Goal: Transaction & Acquisition: Obtain resource

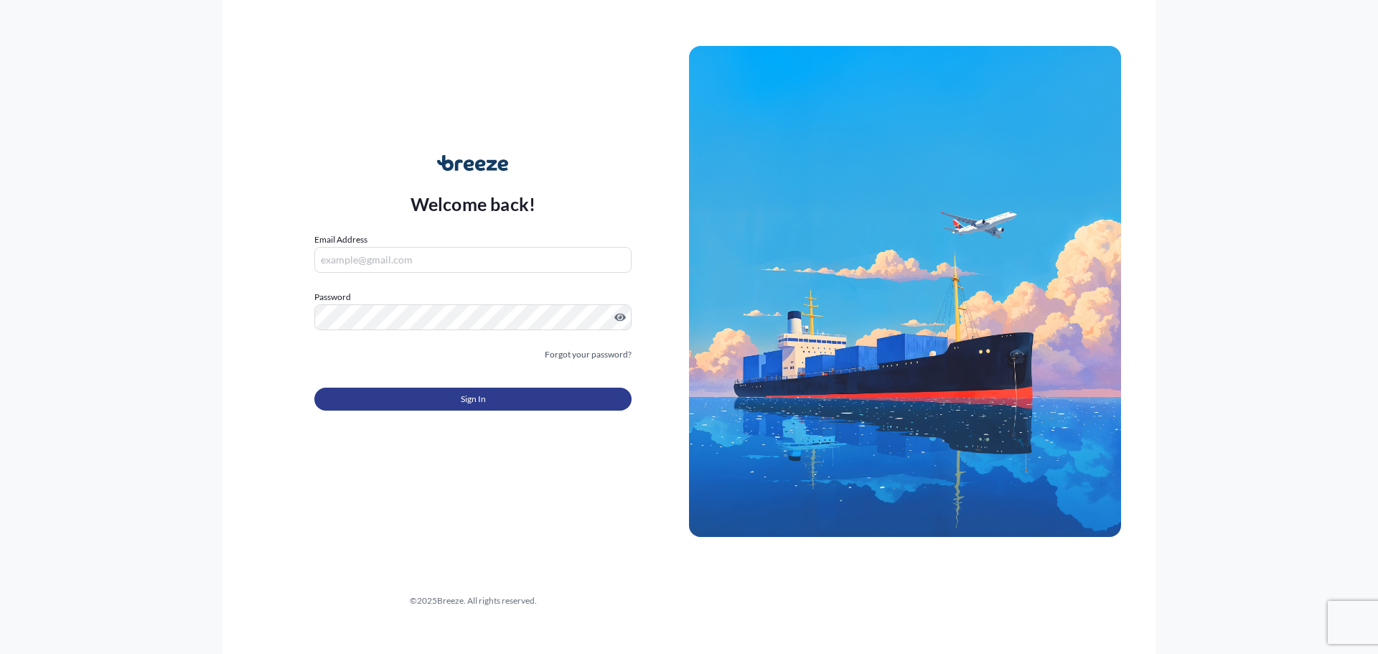
type input "[PERSON_NAME][EMAIL_ADDRESS][PERSON_NAME][DOMAIN_NAME]"
click at [515, 398] on button "Sign In" at bounding box center [472, 399] width 317 height 23
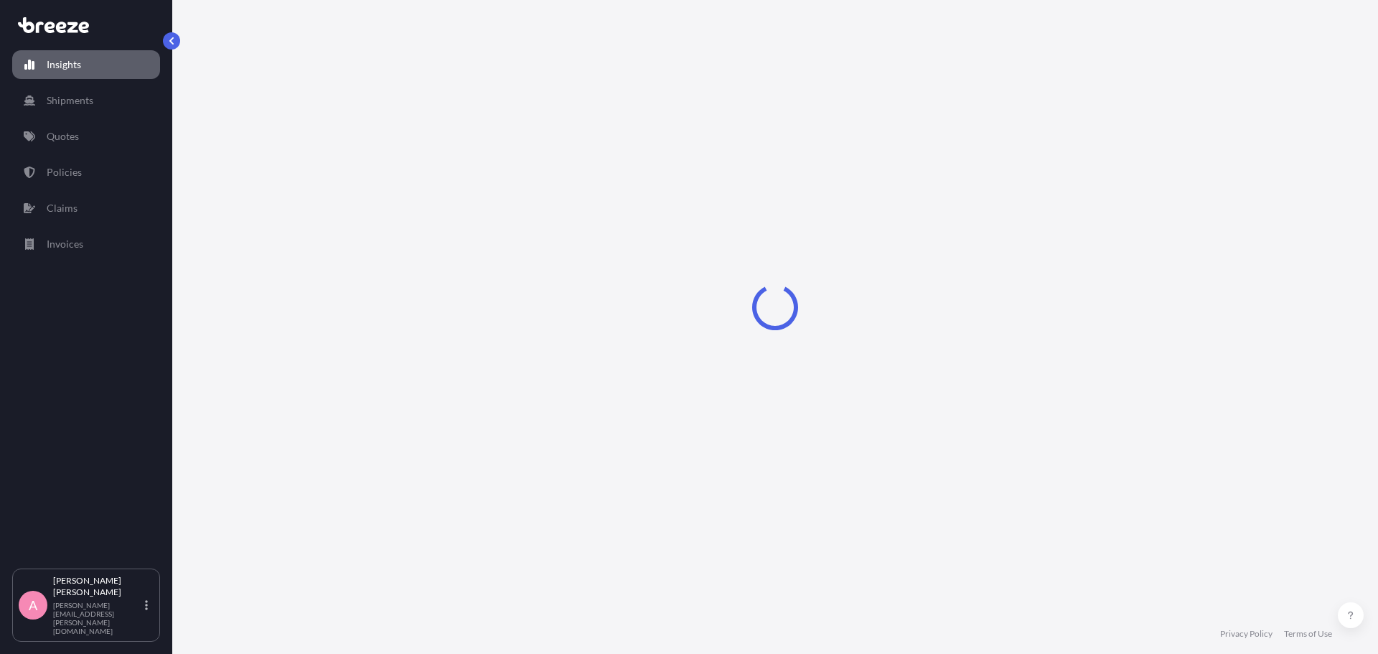
select select "2025"
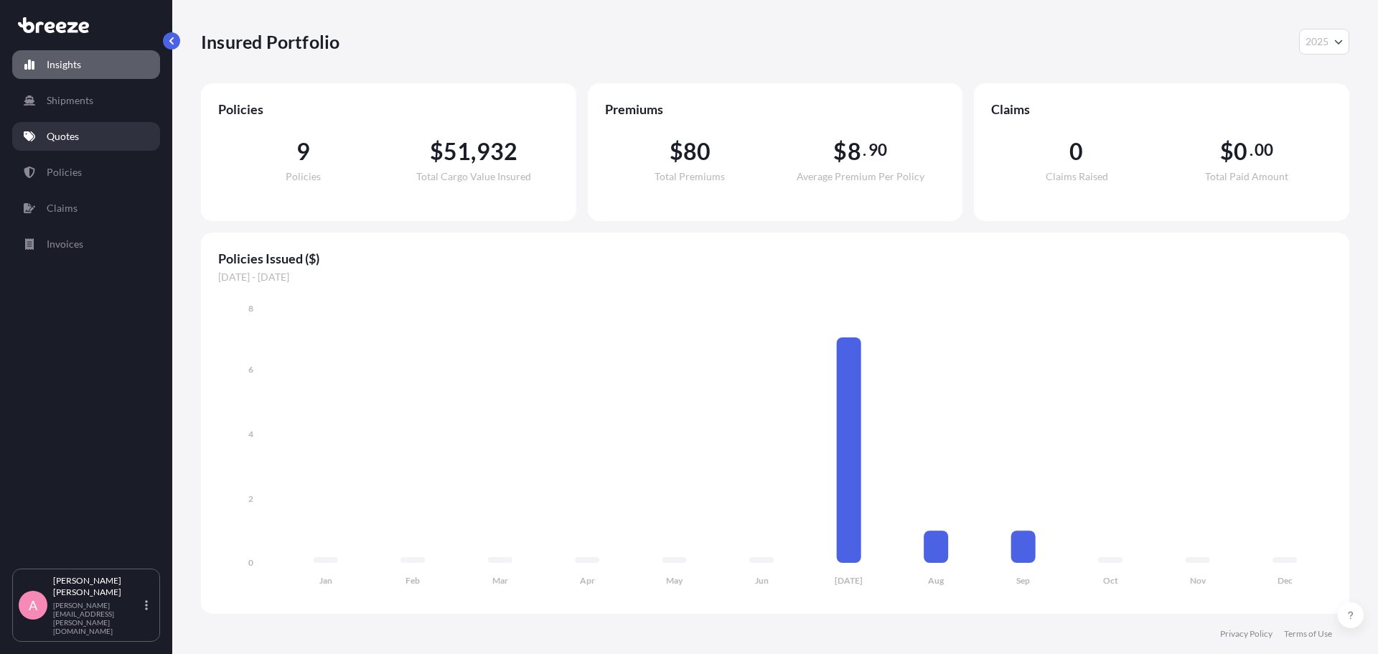
click at [102, 128] on link "Quotes" at bounding box center [86, 136] width 148 height 29
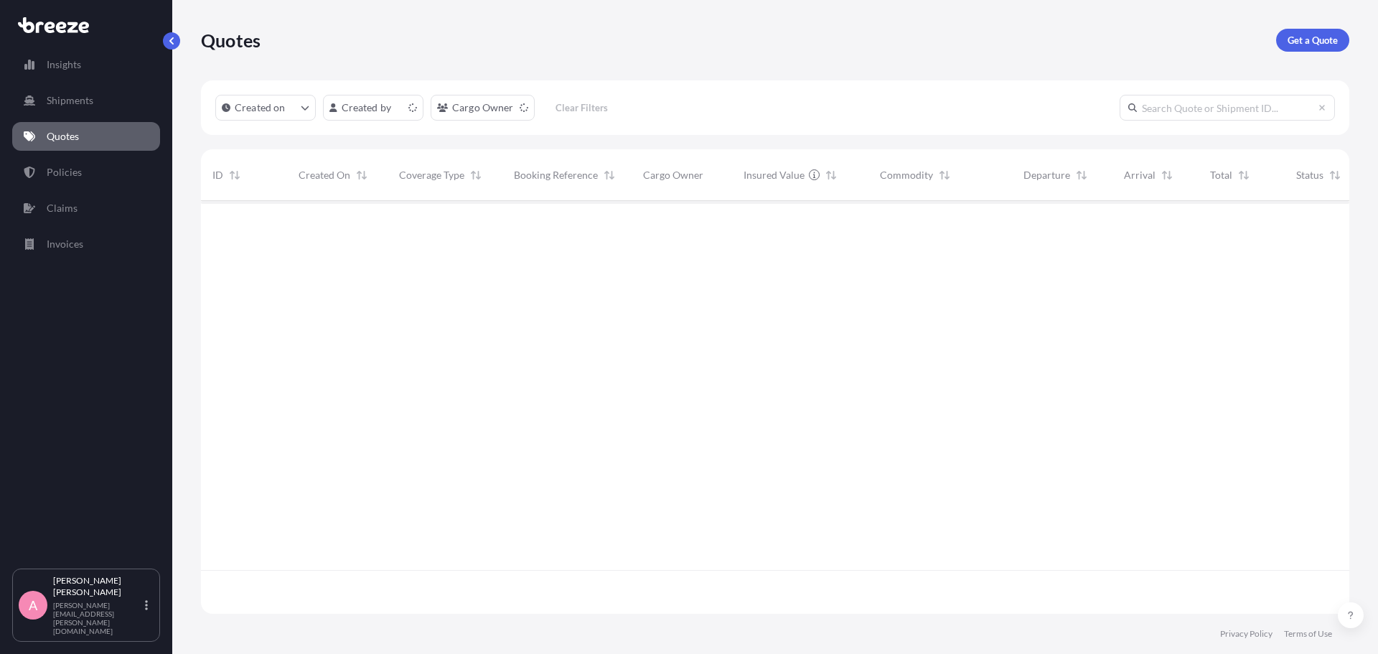
scroll to position [410, 1137]
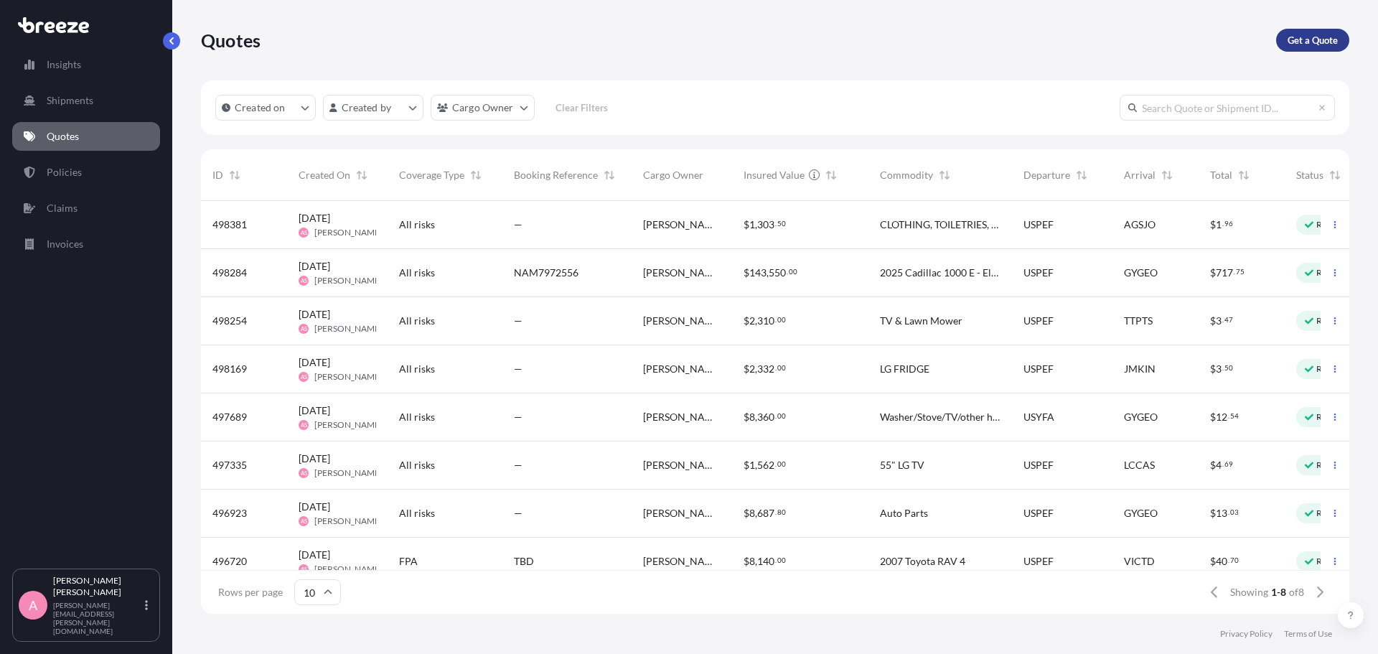
click at [1316, 43] on p "Get a Quote" at bounding box center [1312, 40] width 50 height 14
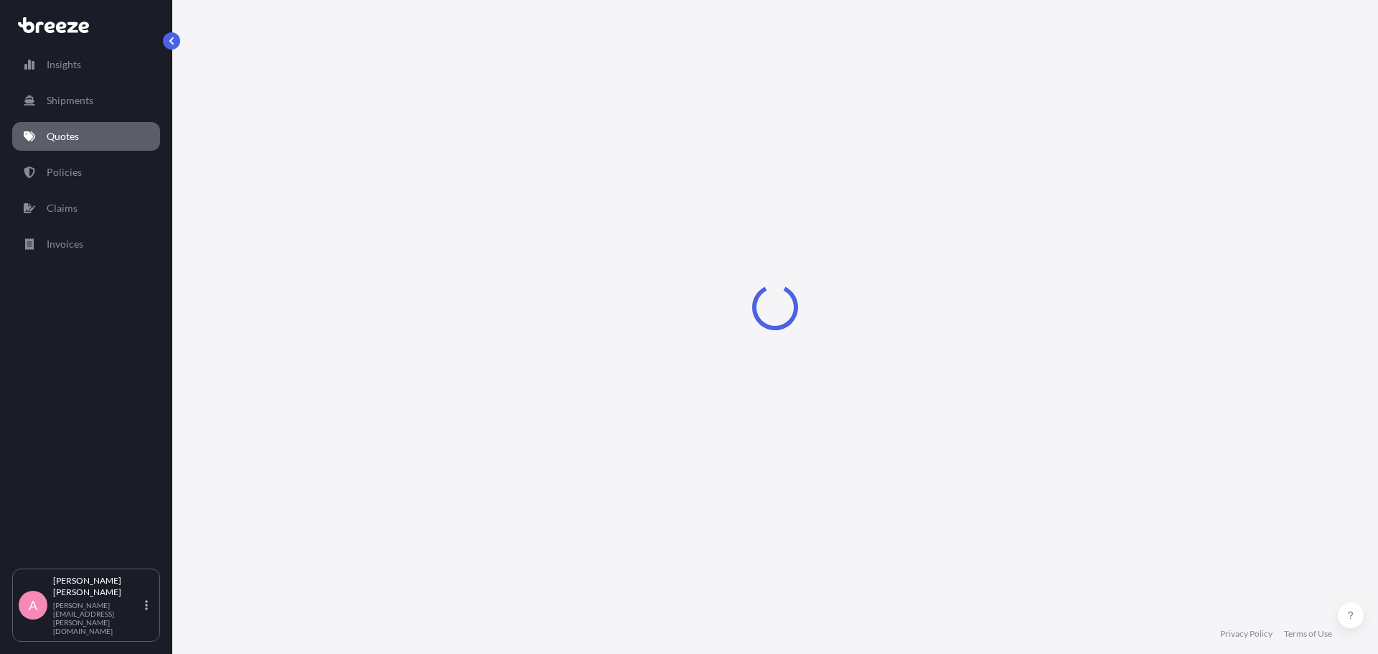
select select "Sea"
select select "1"
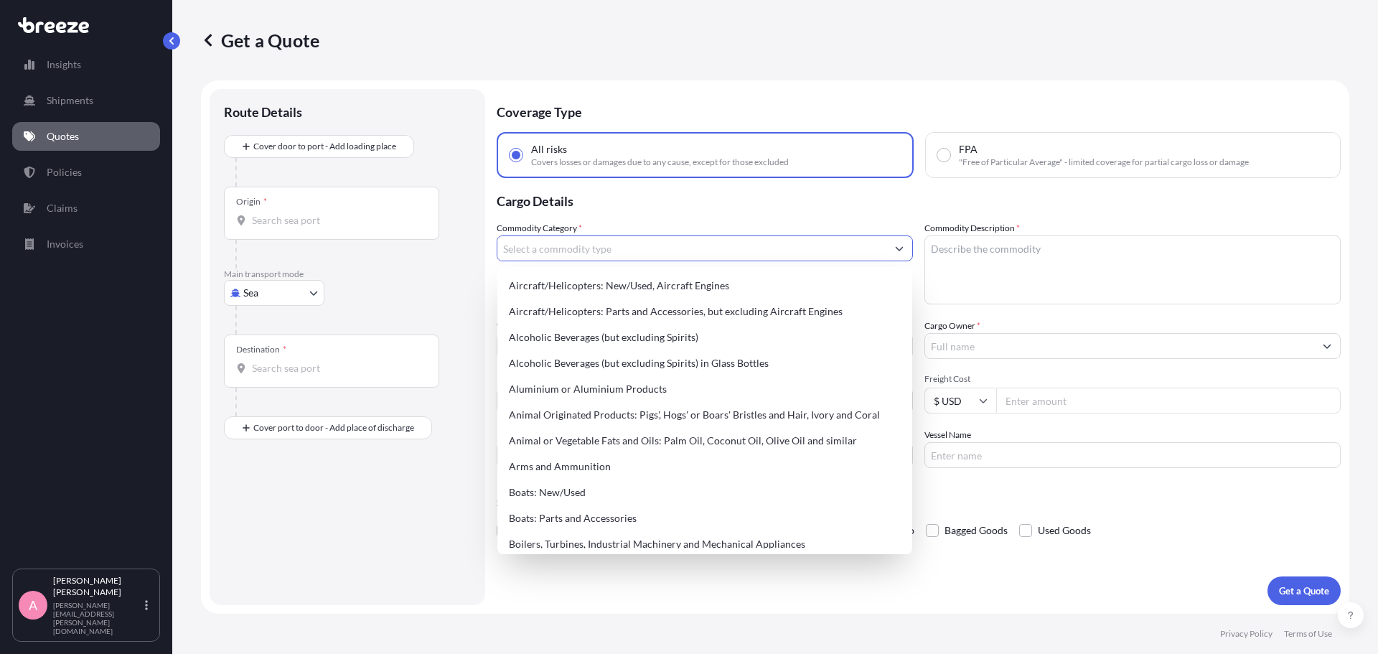
click at [588, 244] on input "Commodity Category *" at bounding box center [691, 248] width 389 height 26
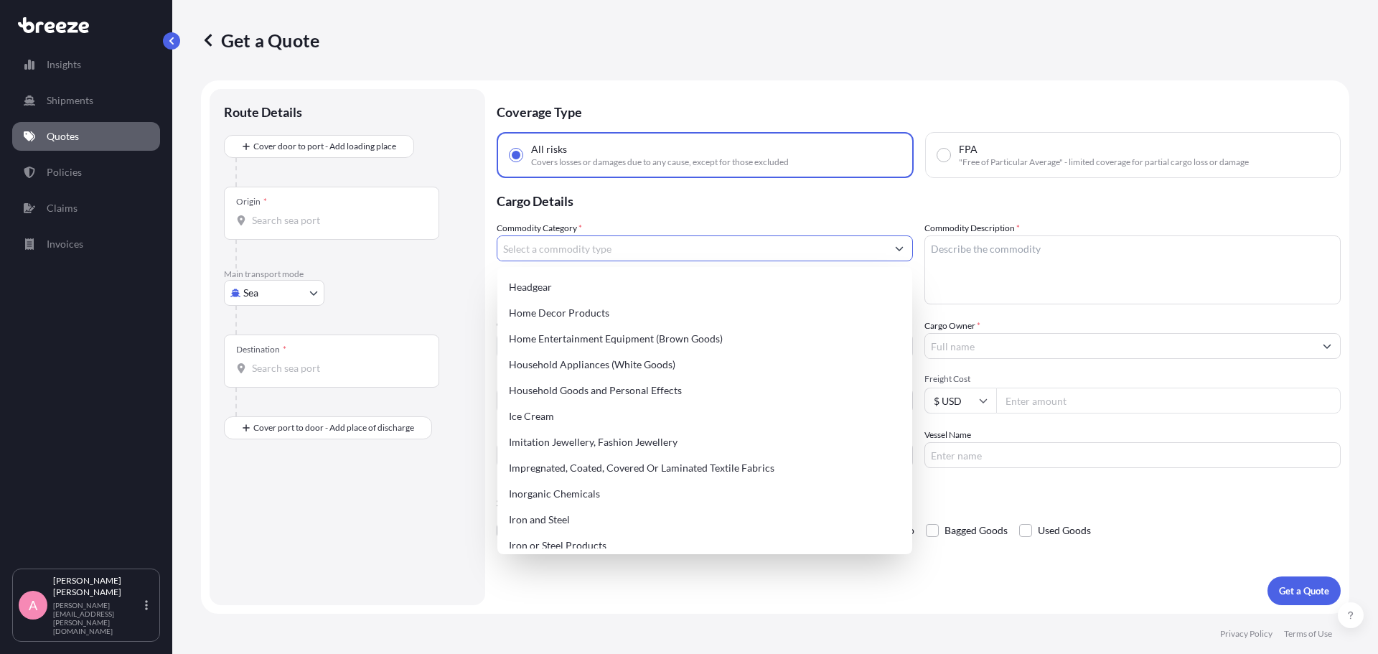
scroll to position [1364, 0]
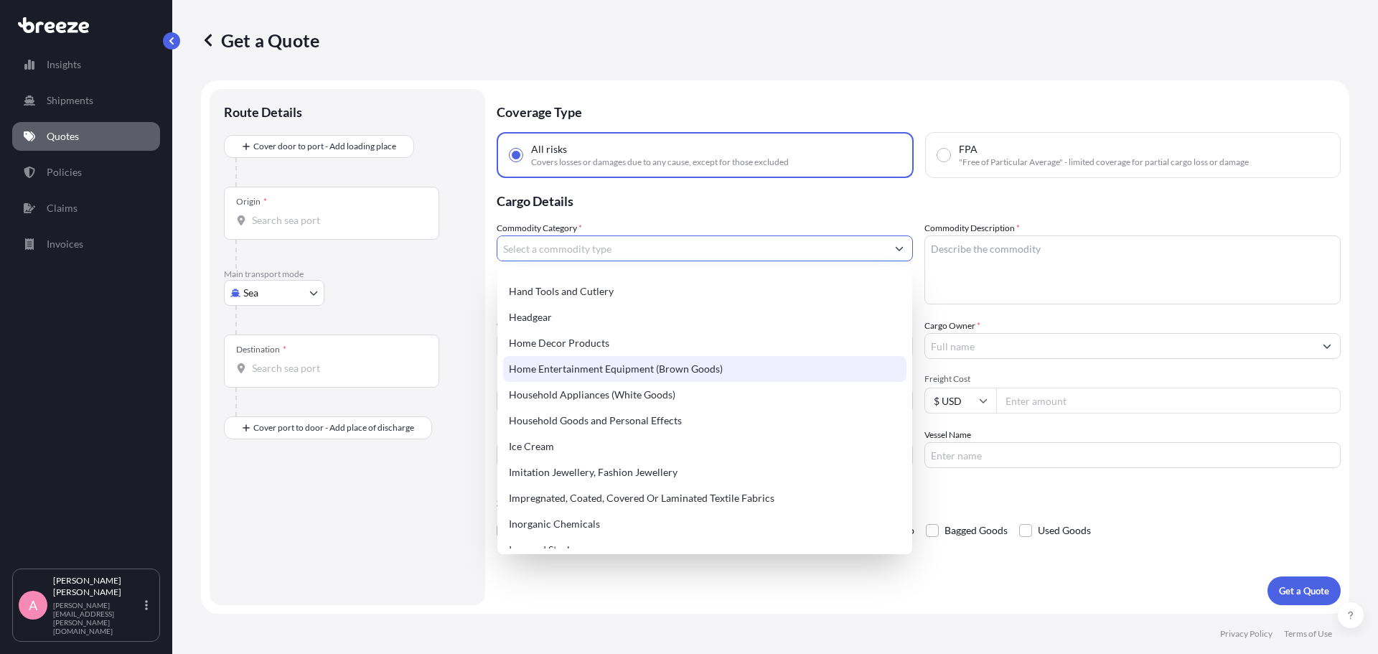
click at [693, 367] on div "Home Entertainment Equipment (Brown Goods)" at bounding box center [704, 369] width 403 height 26
type input "Home Entertainment Equipment (Brown Goods)"
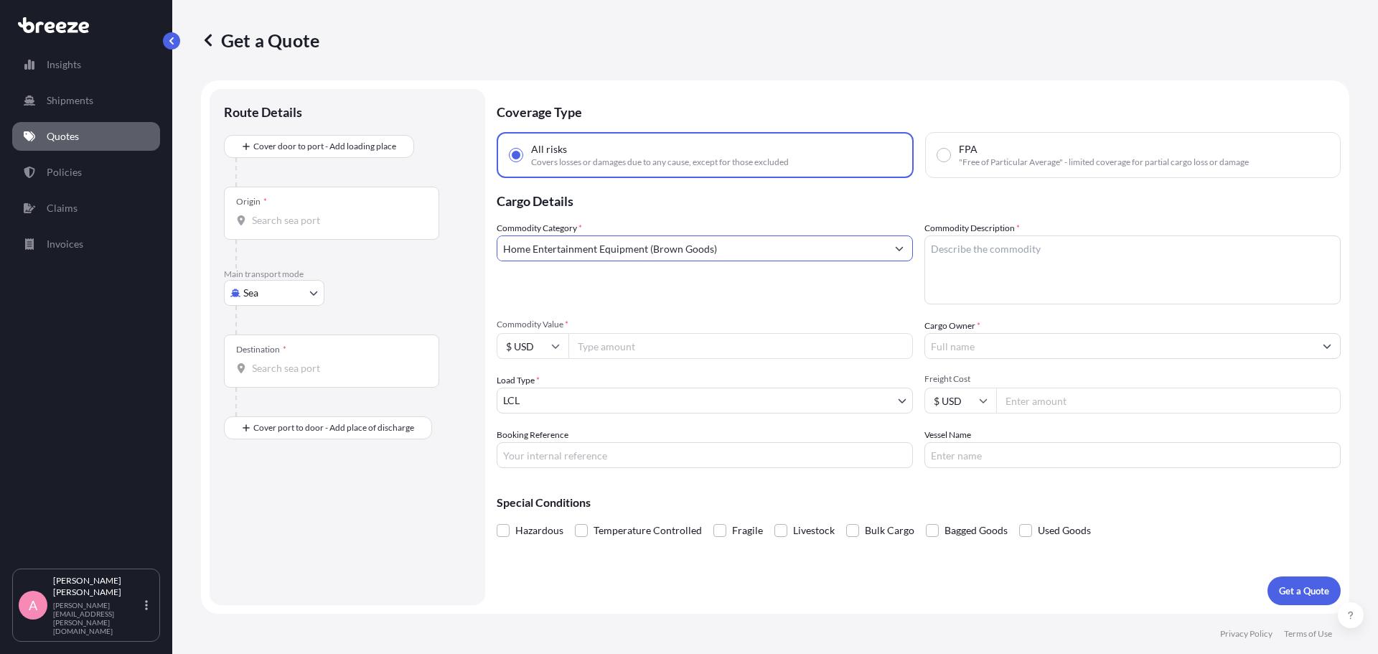
click at [1008, 263] on textarea "Commodity Description *" at bounding box center [1132, 269] width 416 height 69
type textarea "t.v. // lawn mower"
click at [680, 349] on input "Commodity Value *" at bounding box center [740, 346] width 344 height 26
type input "1100"
click at [1041, 343] on input "Cargo Owner *" at bounding box center [1119, 346] width 389 height 26
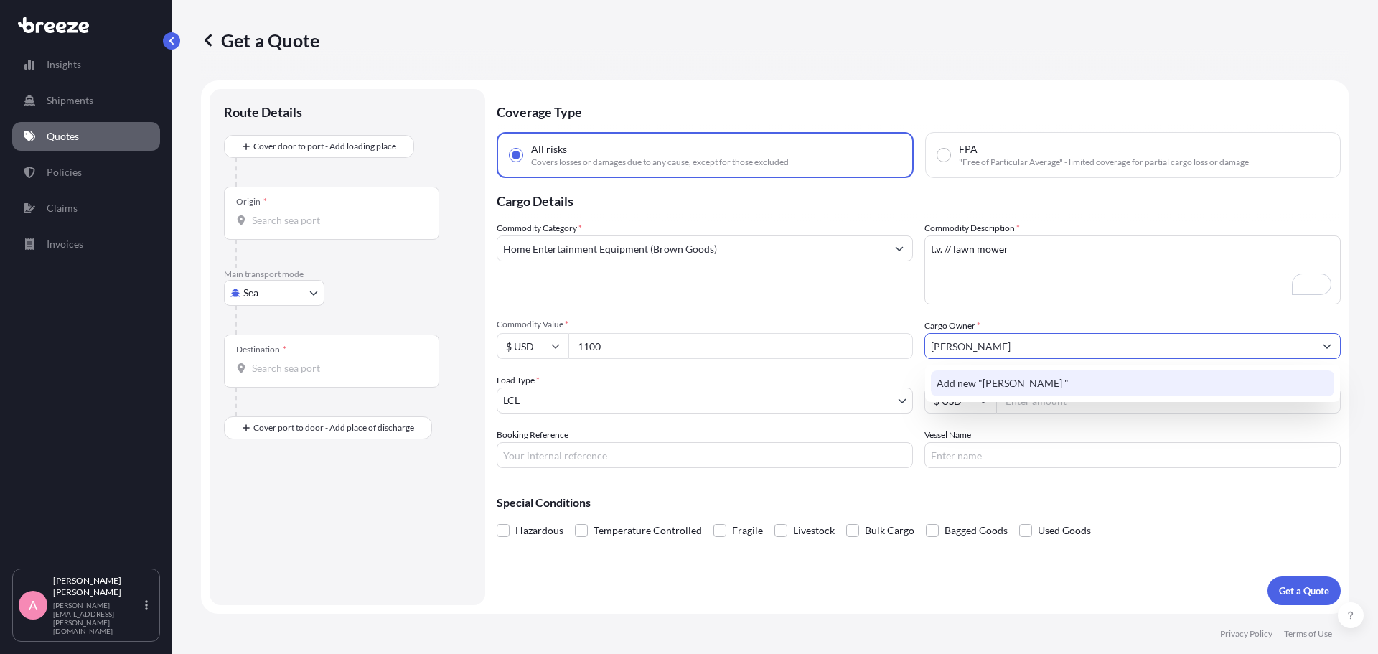
click at [1026, 375] on div "Add new "[PERSON_NAME] "" at bounding box center [1132, 383] width 403 height 26
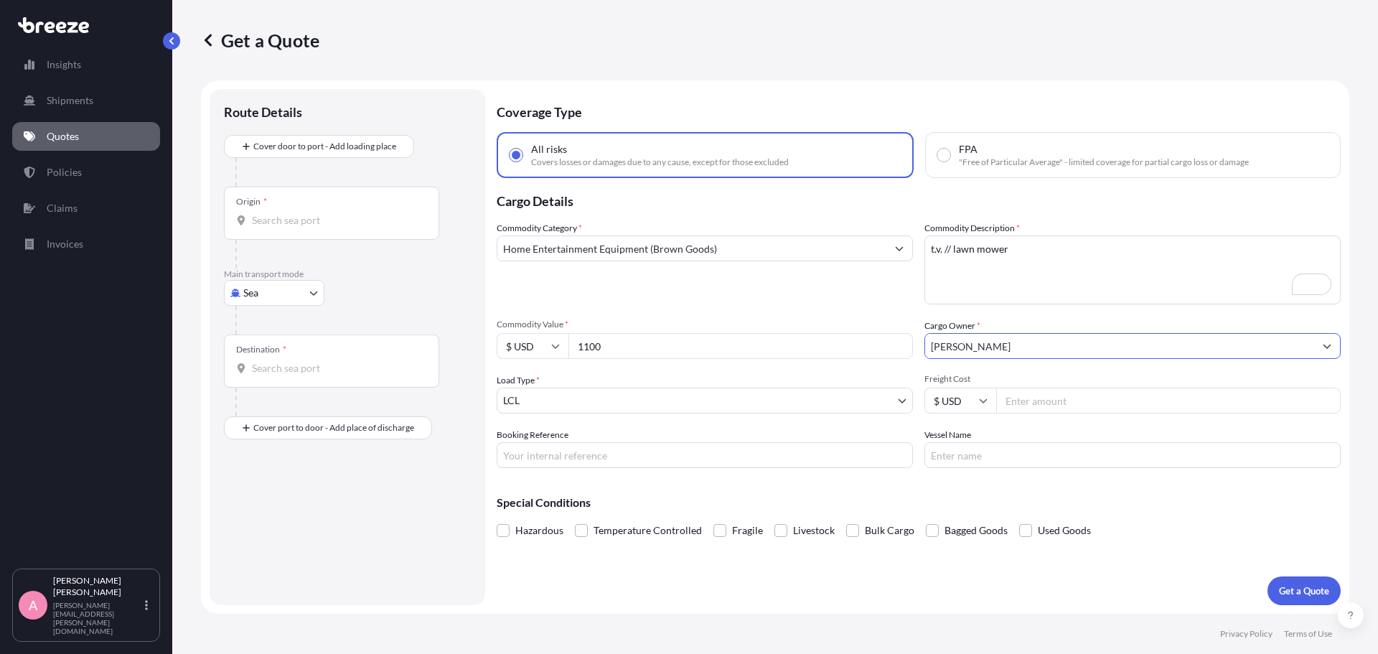
type input "[PERSON_NAME]"
click at [1043, 403] on input "Freight Cost" at bounding box center [1168, 401] width 344 height 26
type input "195.00"
click at [771, 455] on input "Booking Reference" at bounding box center [705, 455] width 416 height 26
click at [952, 482] on div "Special Conditions Hazardous Temperature Controlled Fragile Livestock Bulk Carg…" at bounding box center [919, 510] width 844 height 62
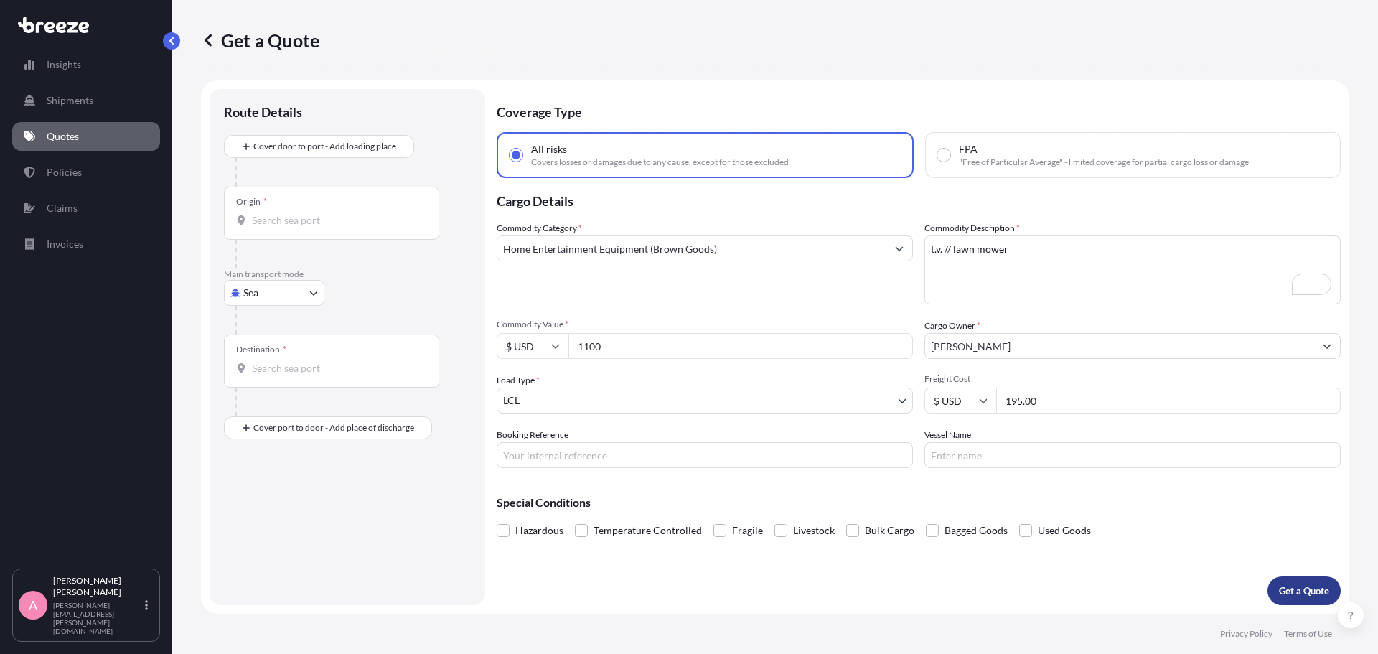
click at [1292, 589] on p "Get a Quote" at bounding box center [1304, 590] width 50 height 14
click at [311, 218] on input "Origin * Please select an origin" at bounding box center [336, 220] width 169 height 14
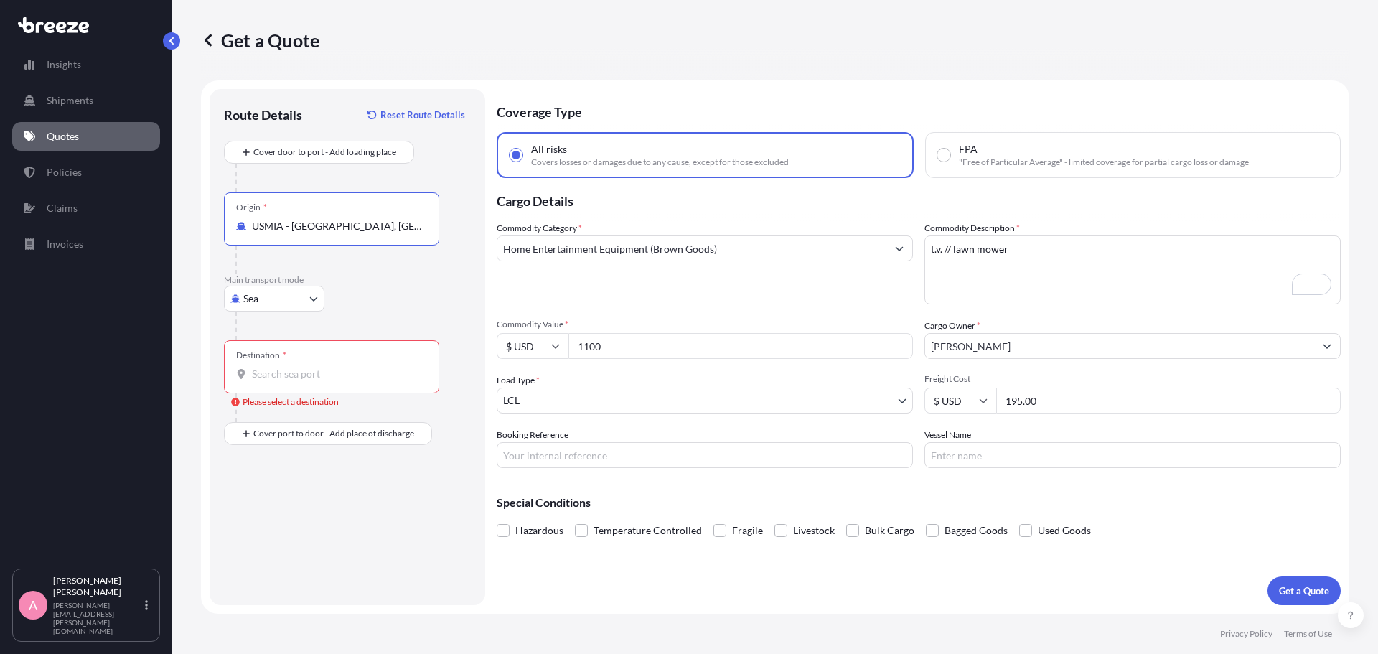
type input "USMIA - [GEOGRAPHIC_DATA], [GEOGRAPHIC_DATA]"
click at [297, 365] on div "Destination *" at bounding box center [331, 366] width 215 height 53
click at [297, 367] on input "Destination * Please select a destination" at bounding box center [336, 374] width 169 height 14
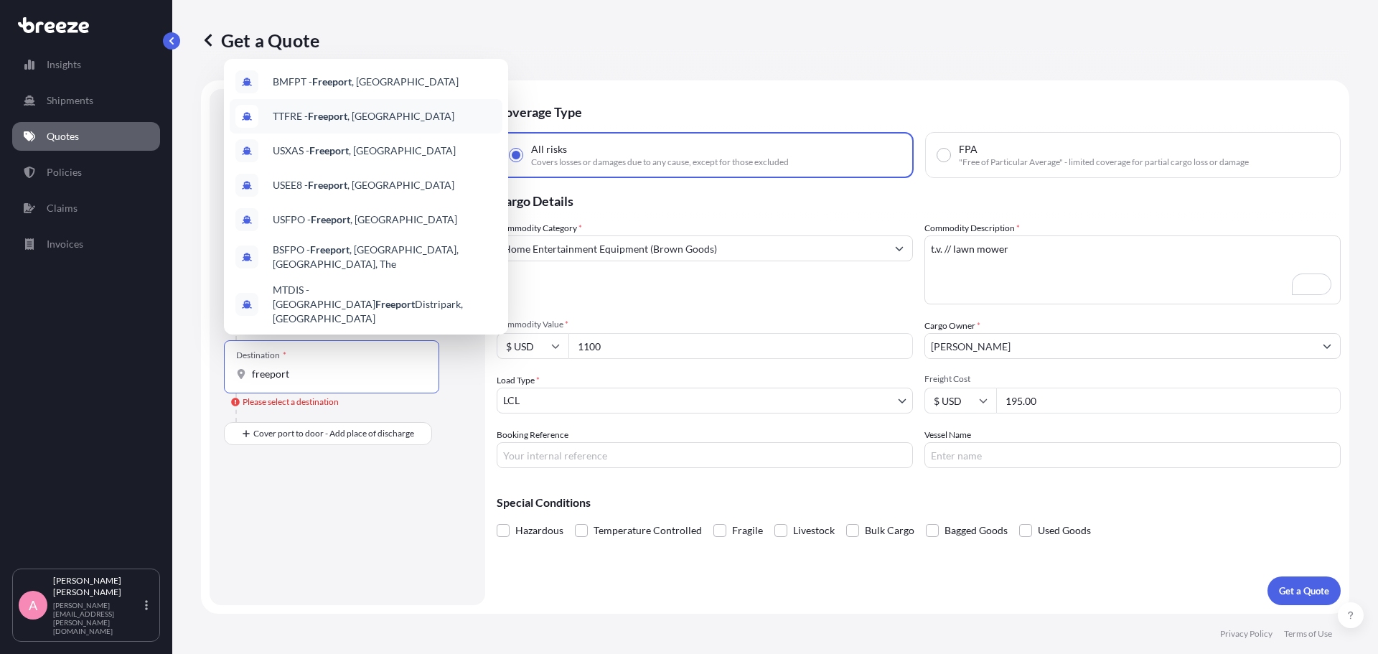
click at [460, 128] on div "TTFRE - [GEOGRAPHIC_DATA] , [GEOGRAPHIC_DATA]" at bounding box center [366, 116] width 273 height 34
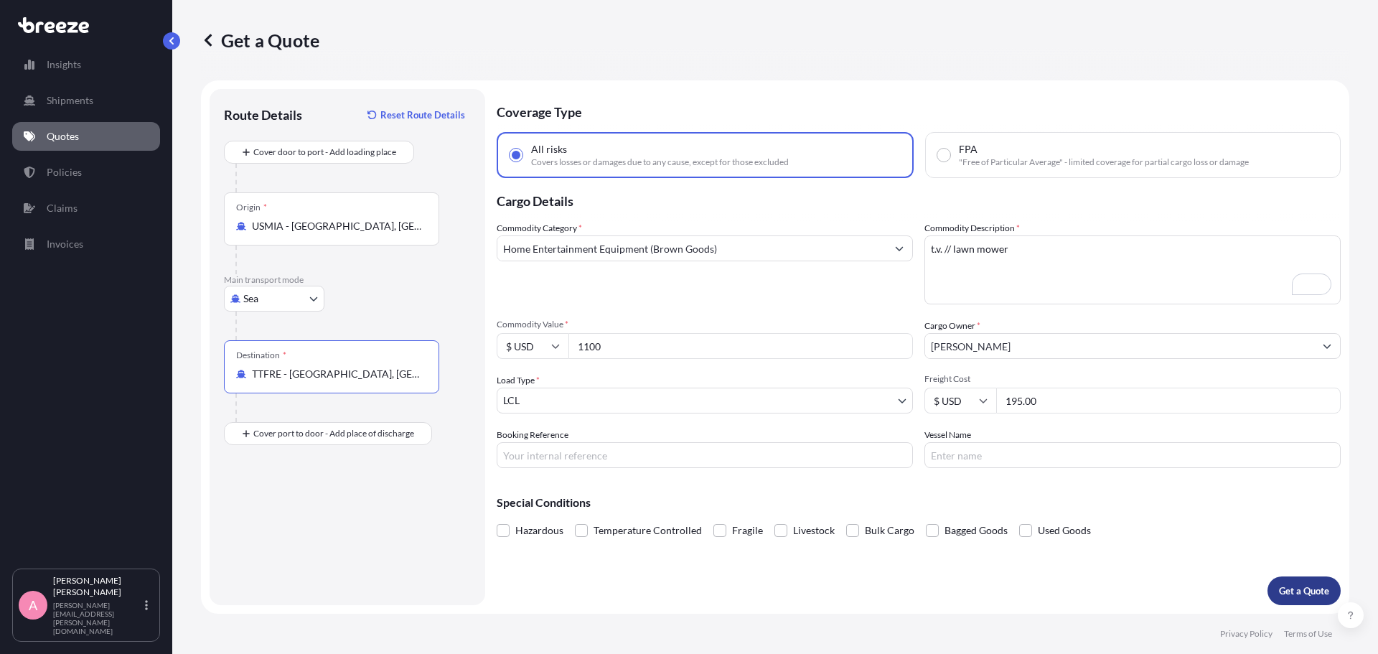
type input "TTFRE - [GEOGRAPHIC_DATA], [GEOGRAPHIC_DATA]"
click at [1294, 588] on p "Get a Quote" at bounding box center [1304, 590] width 50 height 14
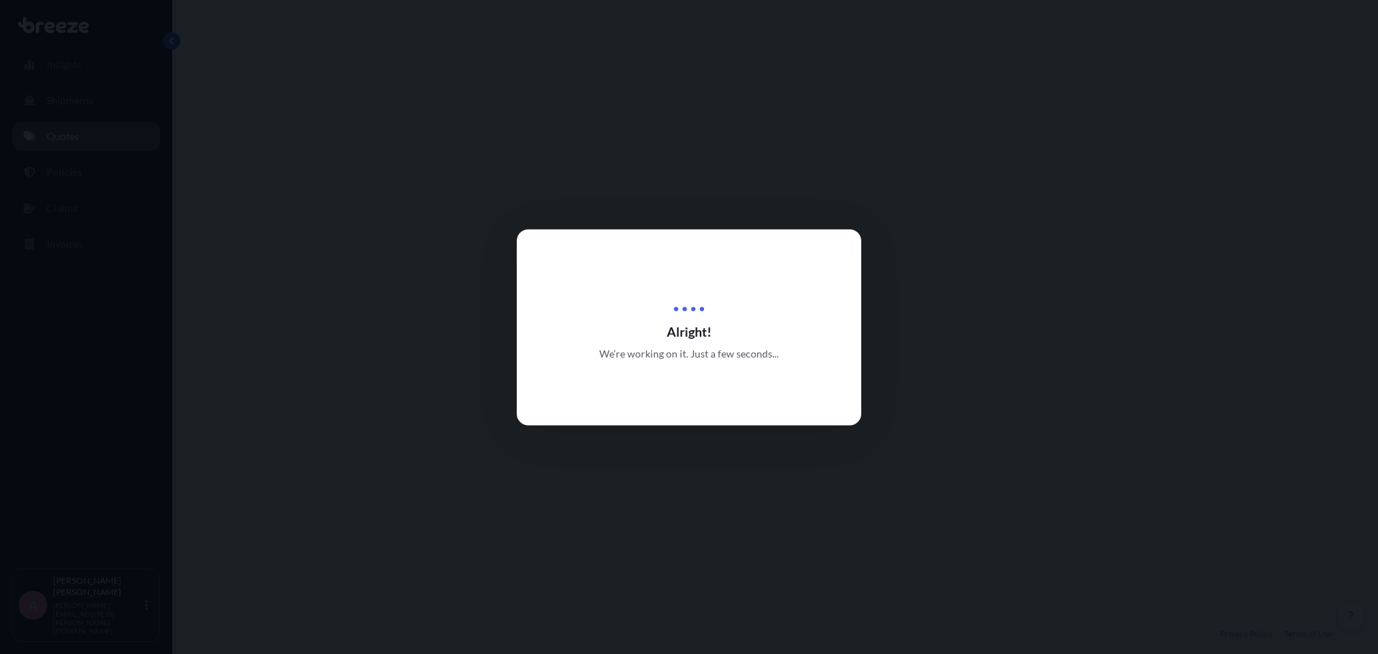
select select "Sea"
select select "1"
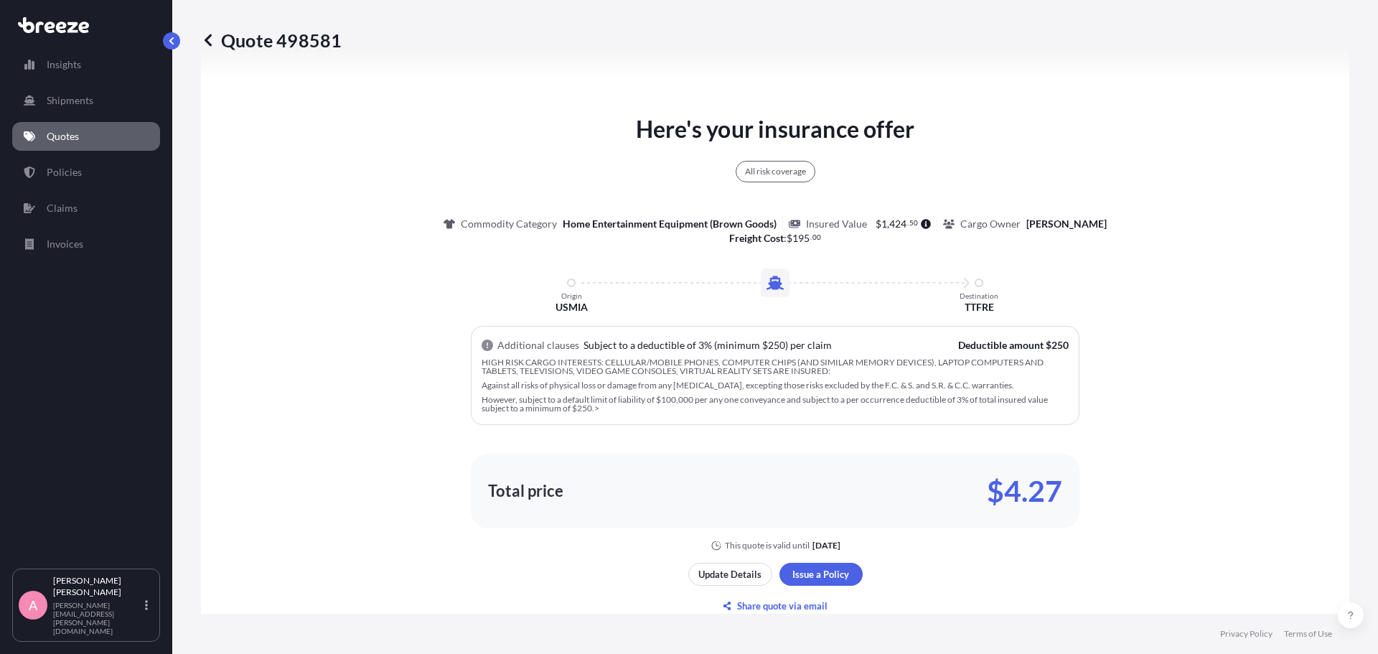
scroll to position [665, 0]
